Goal: Task Accomplishment & Management: Manage account settings

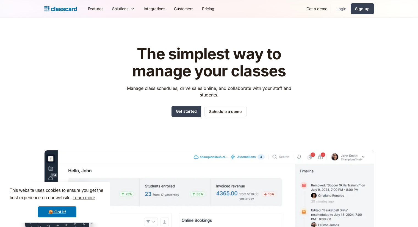
click at [282, 12] on link "Login" at bounding box center [341, 8] width 19 height 12
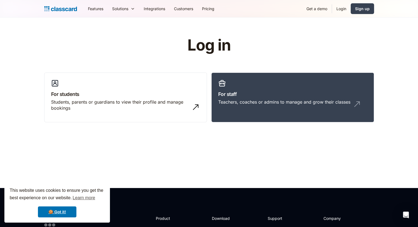
click at [342, 8] on link "Login" at bounding box center [341, 8] width 19 height 12
click at [247, 104] on div "Teachers, coaches or admins to manage and grow their classes" at bounding box center [284, 102] width 132 height 6
